Goal: Task Accomplishment & Management: Use online tool/utility

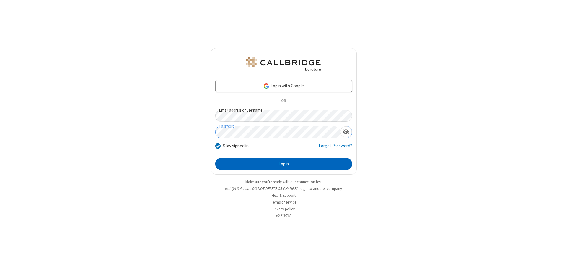
click at [284, 164] on button "Login" at bounding box center [283, 164] width 137 height 12
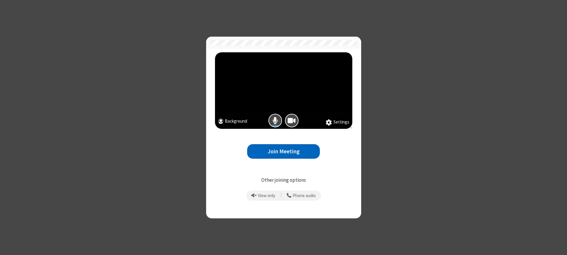
click at [284, 151] on button "Join Meeting" at bounding box center [283, 151] width 73 height 14
